Goal: Find specific page/section: Locate a particular part of the current website

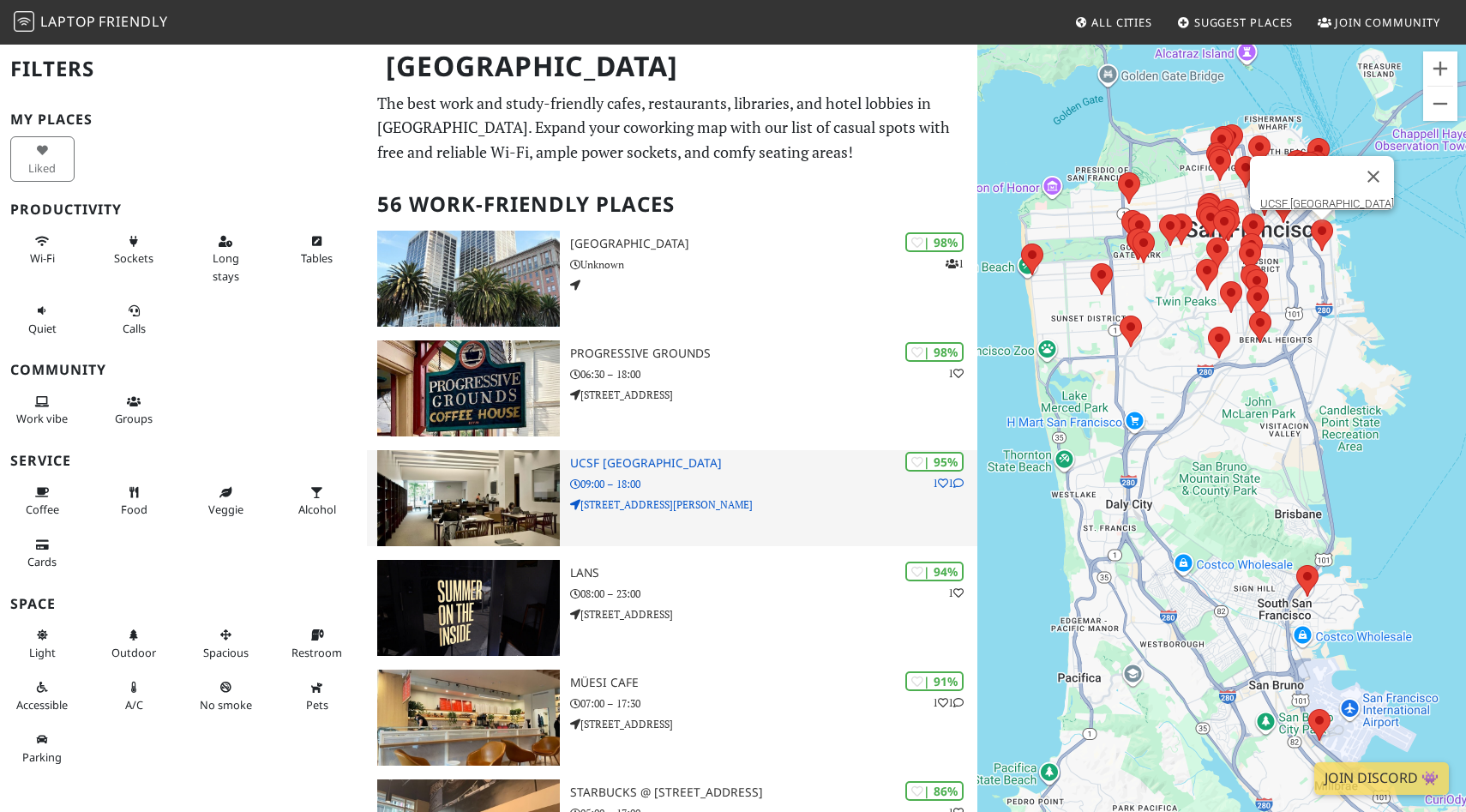
click at [507, 513] on img at bounding box center [469, 498] width 184 height 96
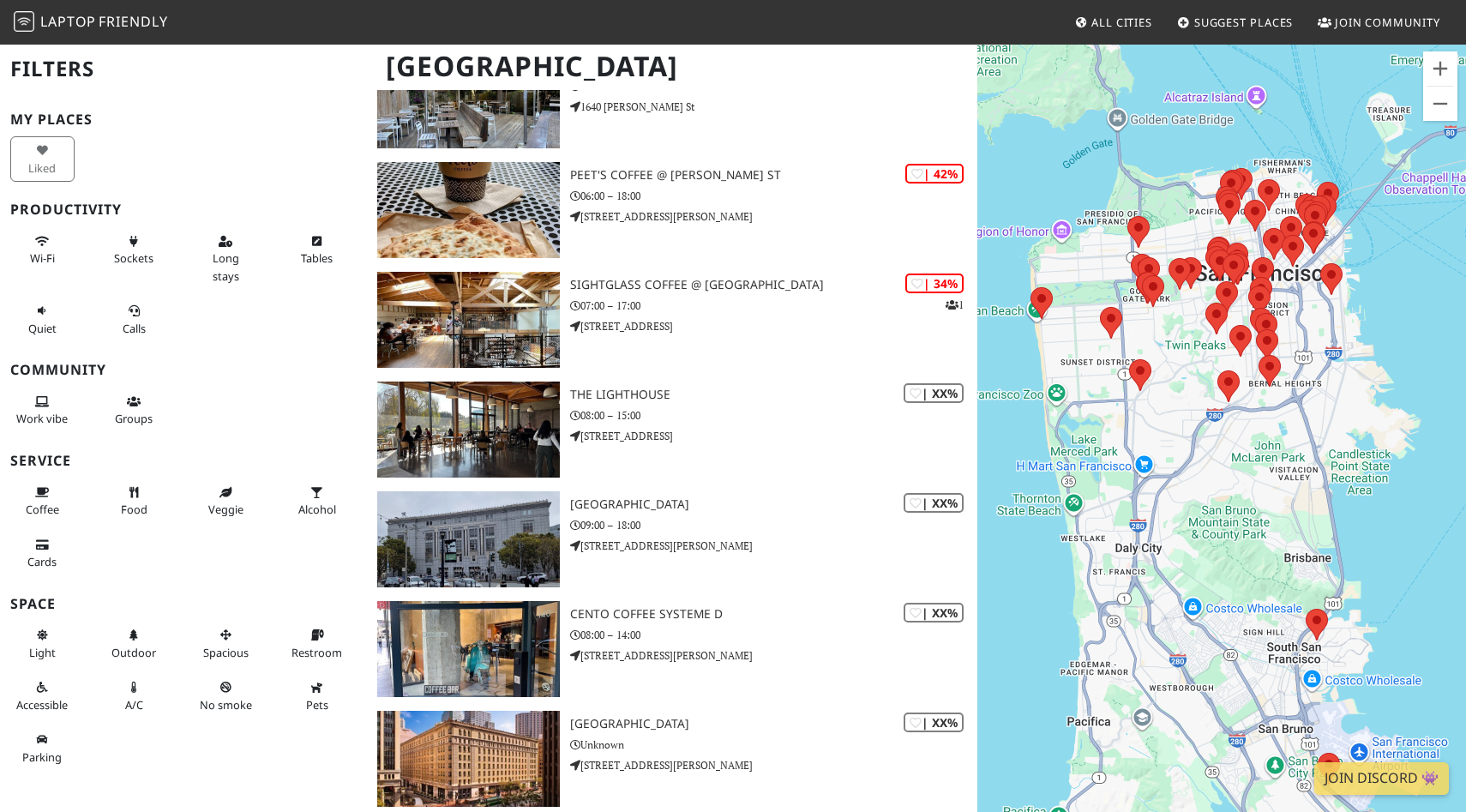
scroll to position [5673, 0]
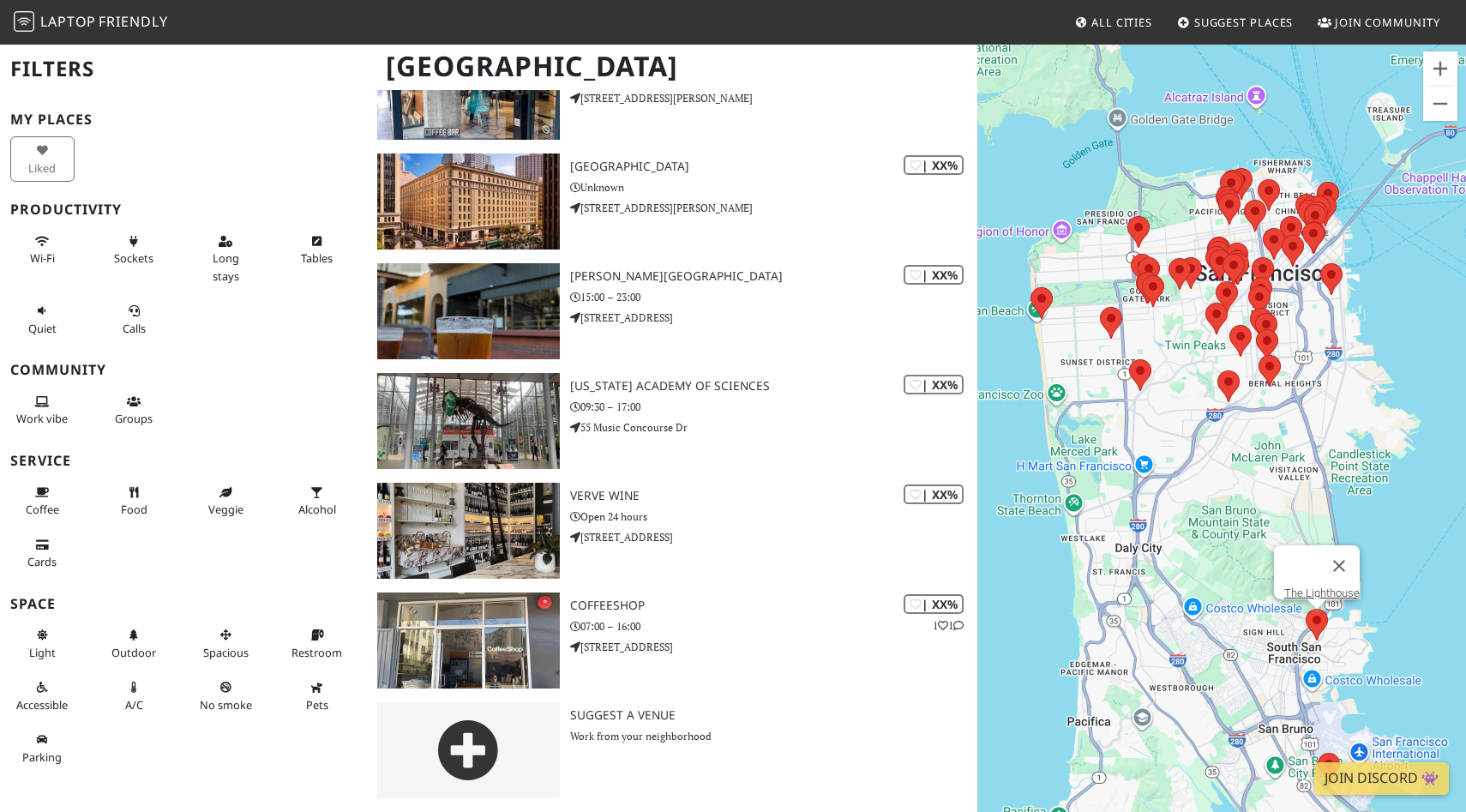
click at [1306, 609] on area at bounding box center [1306, 609] width 0 height 0
click at [1307, 586] on link "The Lighthouse" at bounding box center [1322, 592] width 75 height 13
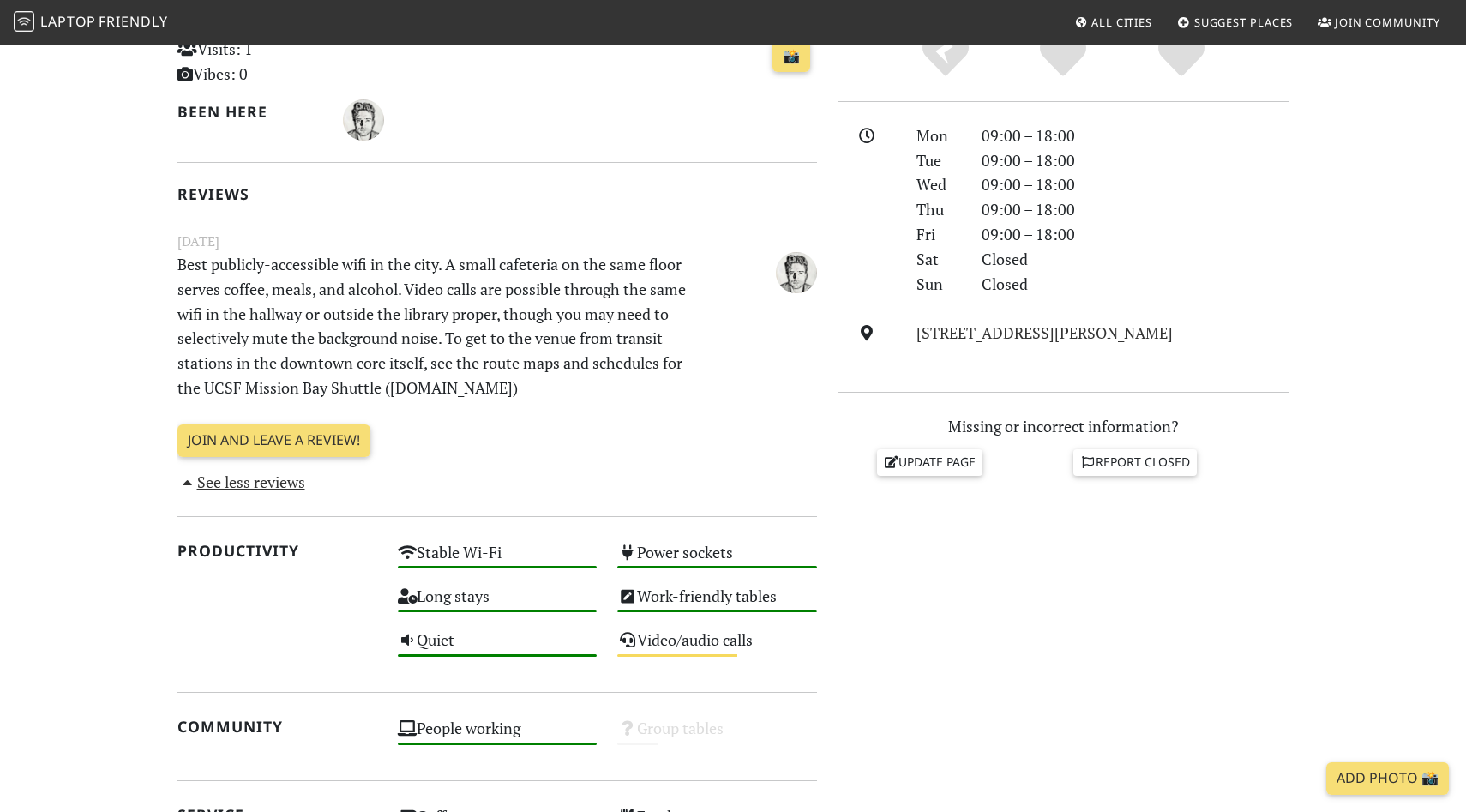
scroll to position [589, 0]
